Goal: Task Accomplishment & Management: Manage account settings

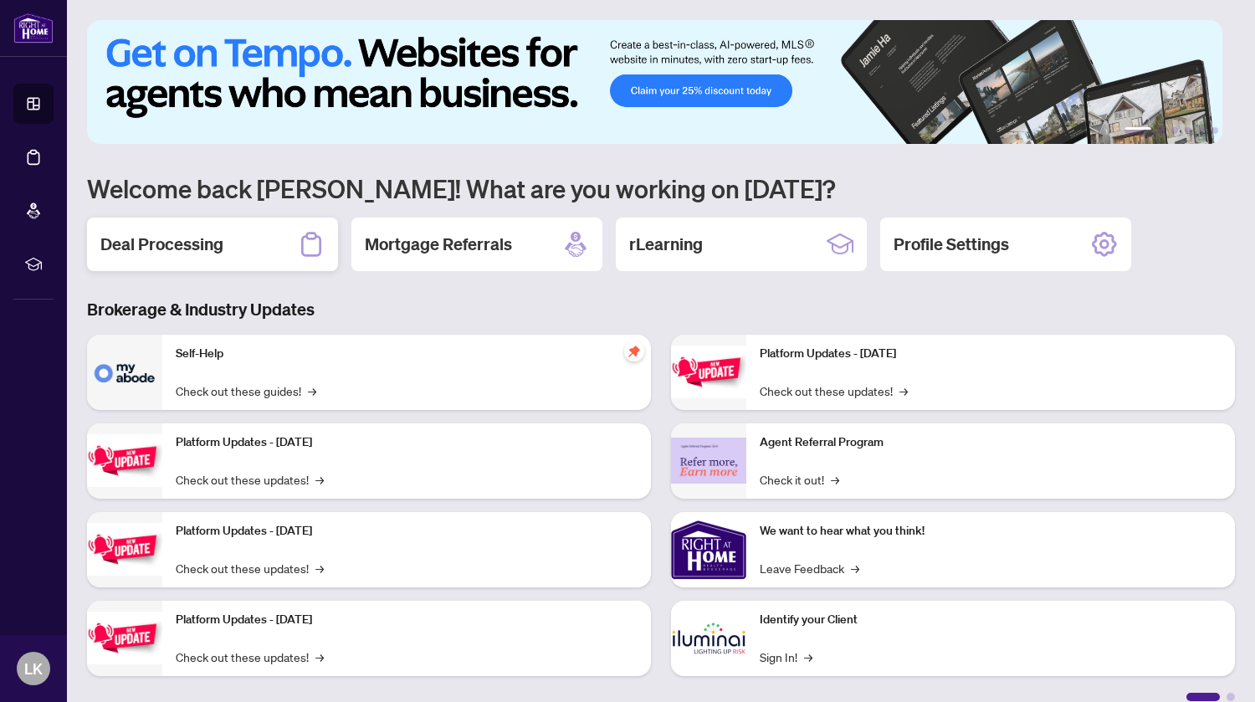
click at [207, 251] on h2 "Deal Processing" at bounding box center [161, 244] width 123 height 23
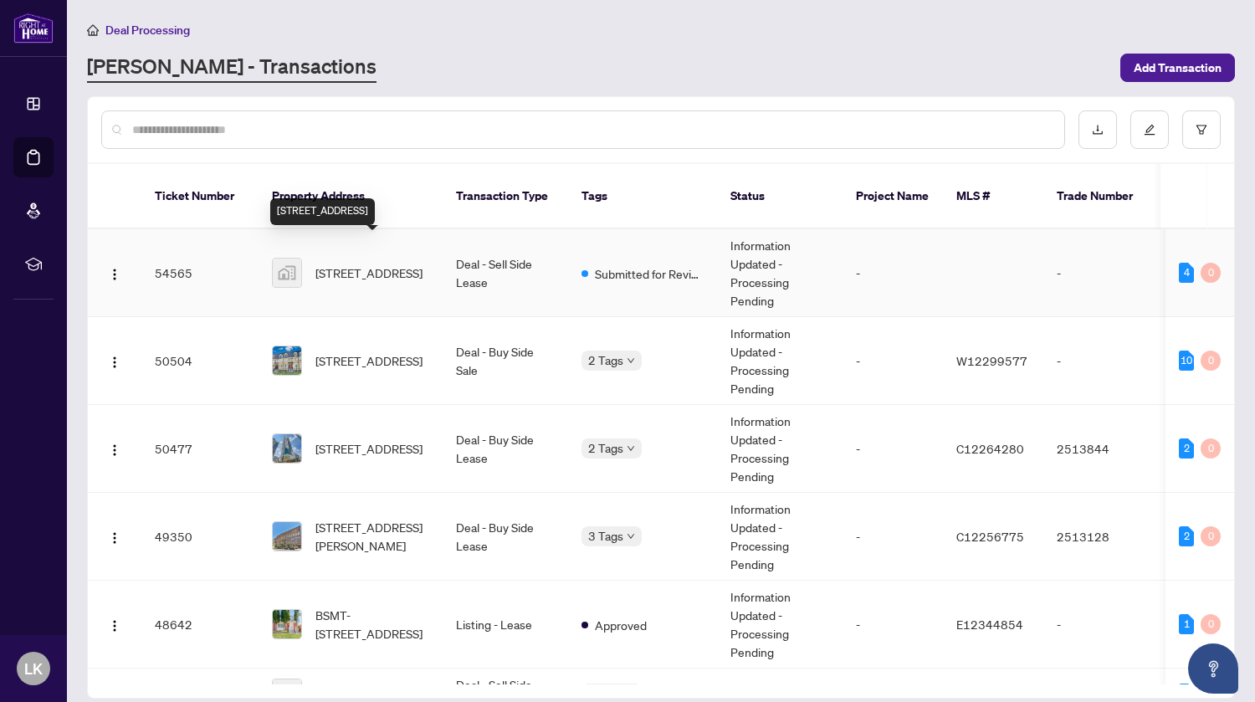
click at [349, 264] on span "[STREET_ADDRESS]" at bounding box center [368, 273] width 107 height 18
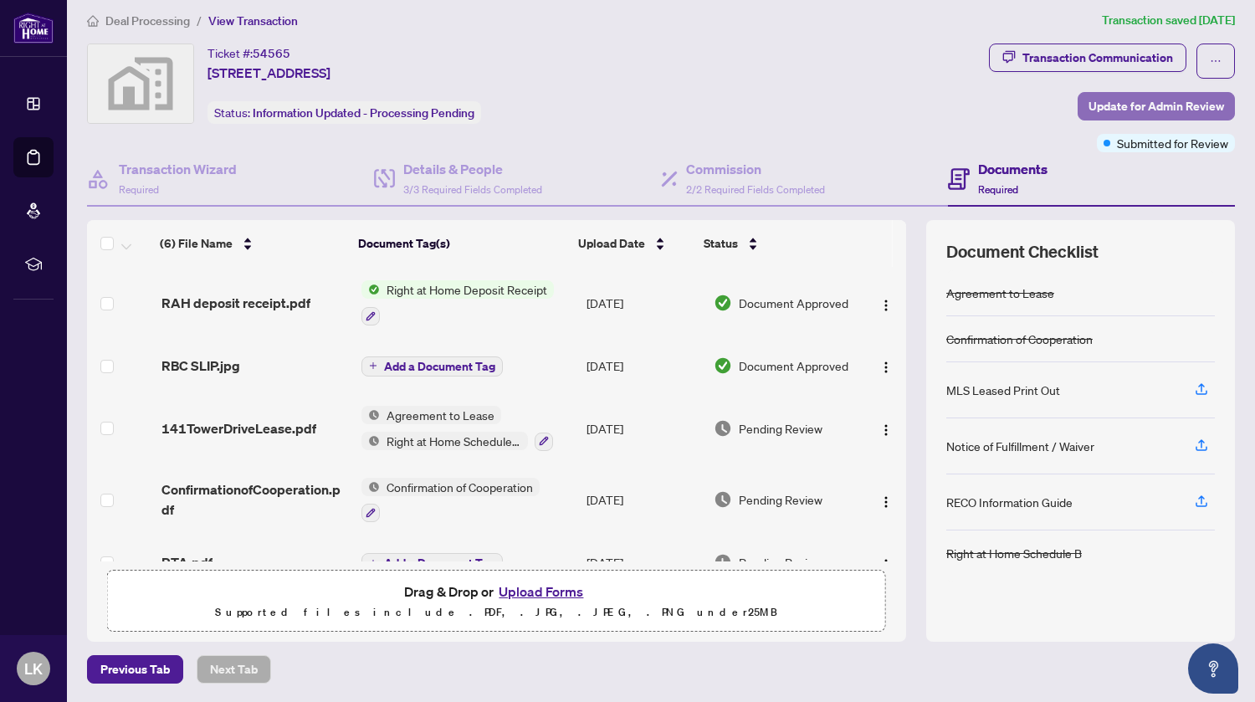
click at [1127, 98] on span "Update for Admin Review" at bounding box center [1156, 106] width 136 height 27
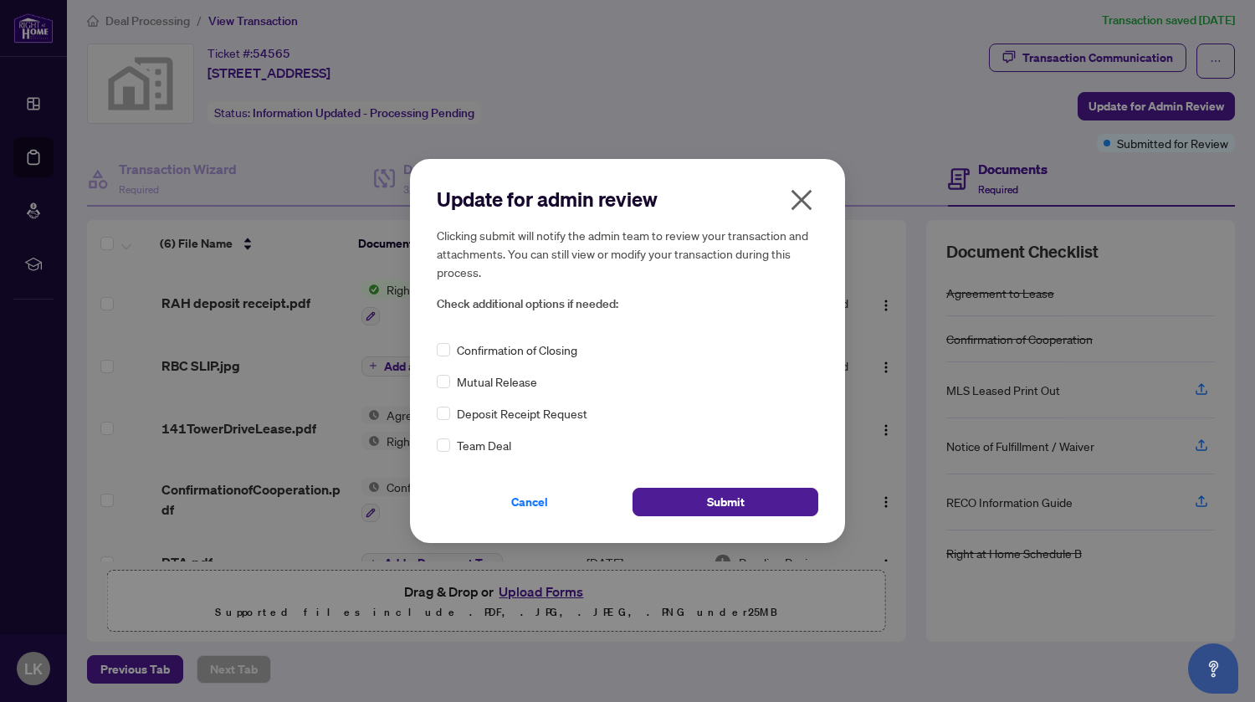
click at [510, 355] on span "Confirmation of Closing" at bounding box center [517, 349] width 120 height 18
click at [759, 501] on button "Submit" at bounding box center [725, 502] width 186 height 28
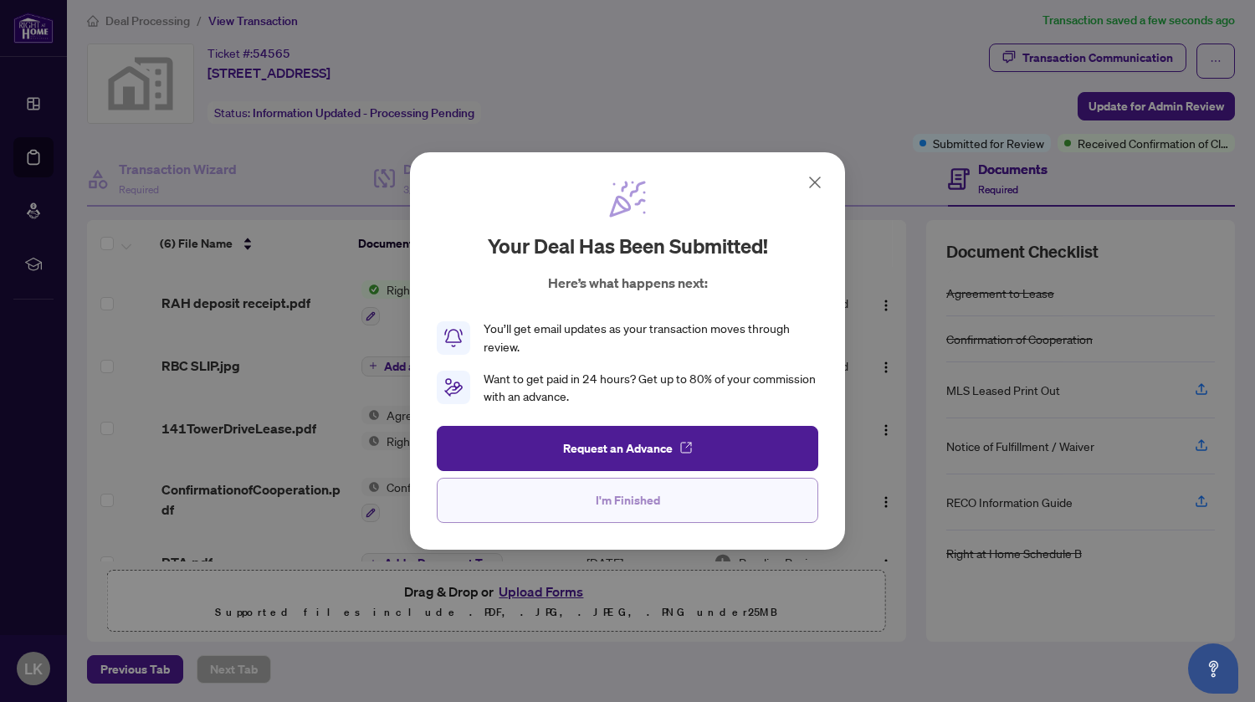
click at [663, 511] on button "I'm Finished" at bounding box center [627, 500] width 381 height 45
